Goal: Task Accomplishment & Management: Manage account settings

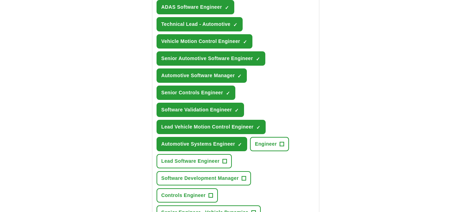
scroll to position [361, 0]
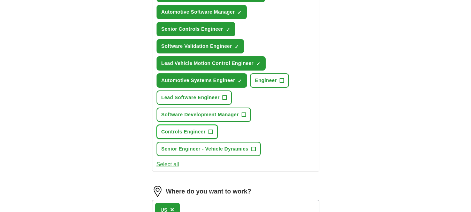
click at [213, 139] on button "Controls Engineer +" at bounding box center [187, 132] width 61 height 14
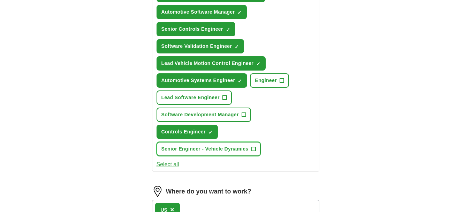
click at [254, 152] on span "+" at bounding box center [253, 149] width 4 height 6
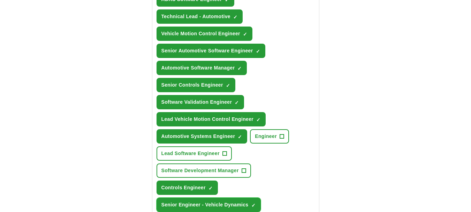
scroll to position [291, 0]
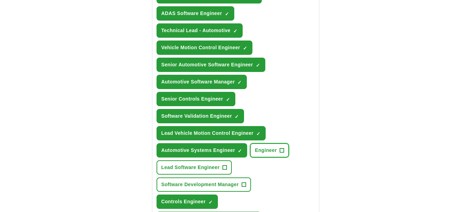
click at [279, 157] on button "Engineer +" at bounding box center [269, 150] width 39 height 14
click at [224, 170] on span "+" at bounding box center [225, 168] width 4 height 6
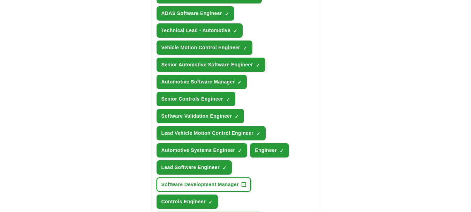
click at [241, 191] on button "Software Development Manager +" at bounding box center [204, 184] width 95 height 14
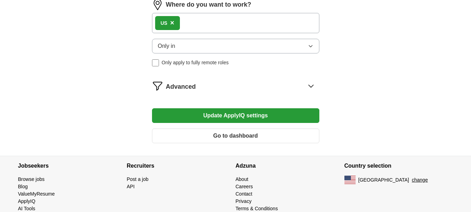
scroll to position [570, 0]
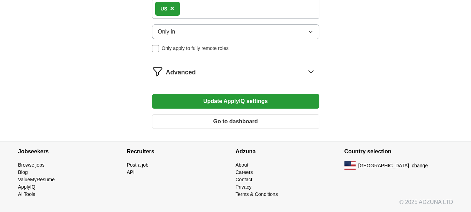
click at [226, 101] on button "Update ApplyIQ settings" at bounding box center [235, 101] width 167 height 15
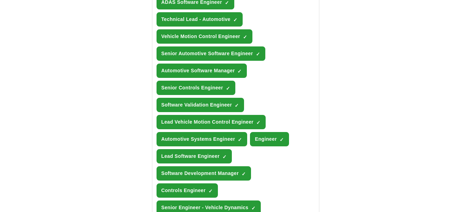
scroll to position [299, 0]
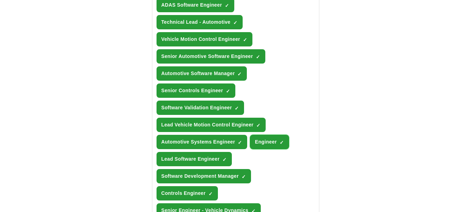
click at [281, 149] on button "Engineer ✓ ×" at bounding box center [269, 142] width 39 height 14
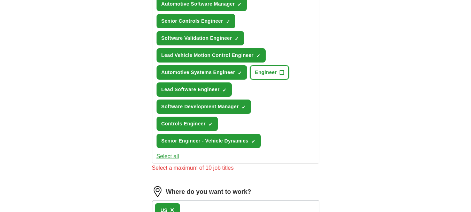
scroll to position [369, 0]
click at [0, 0] on span "×" at bounding box center [0, 0] width 0 height 0
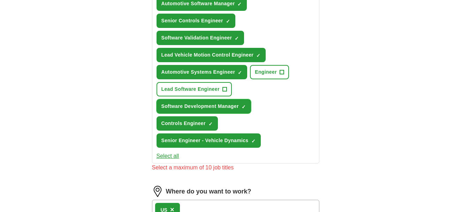
click at [230, 110] on span "Software Development Manager" at bounding box center [199, 106] width 77 height 7
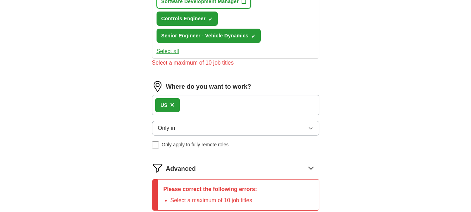
scroll to position [578, 0]
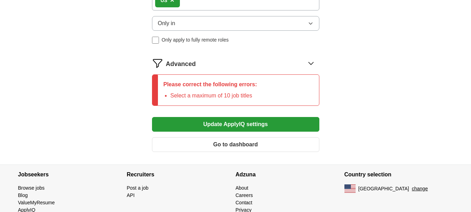
click at [238, 131] on button "Update ApplyIQ settings" at bounding box center [235, 124] width 167 height 15
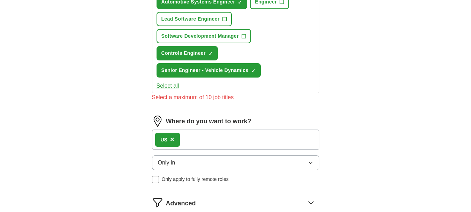
scroll to position [439, 0]
click at [182, 57] on span "Controls Engineer" at bounding box center [183, 53] width 44 height 7
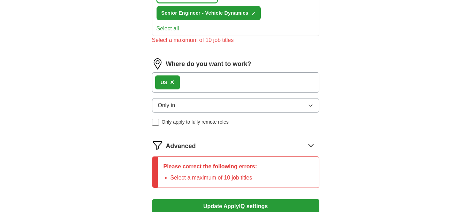
scroll to position [578, 0]
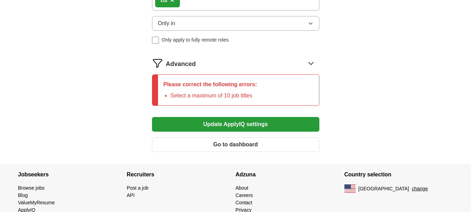
click at [220, 131] on button "Update ApplyIQ settings" at bounding box center [235, 124] width 167 height 15
click at [209, 131] on button "Update ApplyIQ settings" at bounding box center [235, 124] width 167 height 15
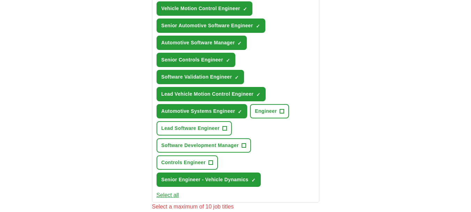
scroll to position [334, 0]
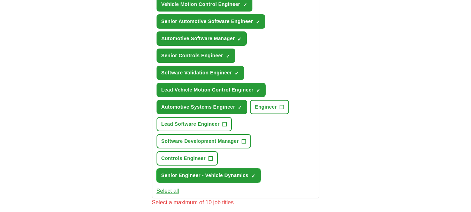
click at [186, 179] on span "Senior Engineer - Vehicle Dynamics" at bounding box center [204, 175] width 87 height 7
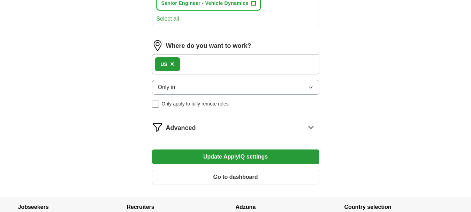
scroll to position [508, 0]
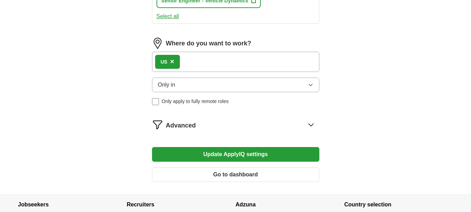
click at [221, 161] on button "Update ApplyIQ settings" at bounding box center [235, 154] width 167 height 15
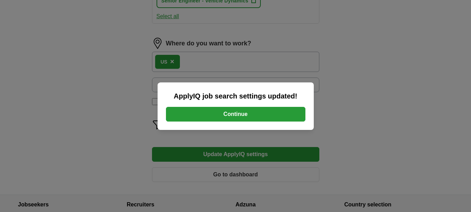
click at [231, 116] on button "Continue" at bounding box center [236, 114] width 140 height 15
